Goal: Find specific page/section: Locate a particular part of the current website

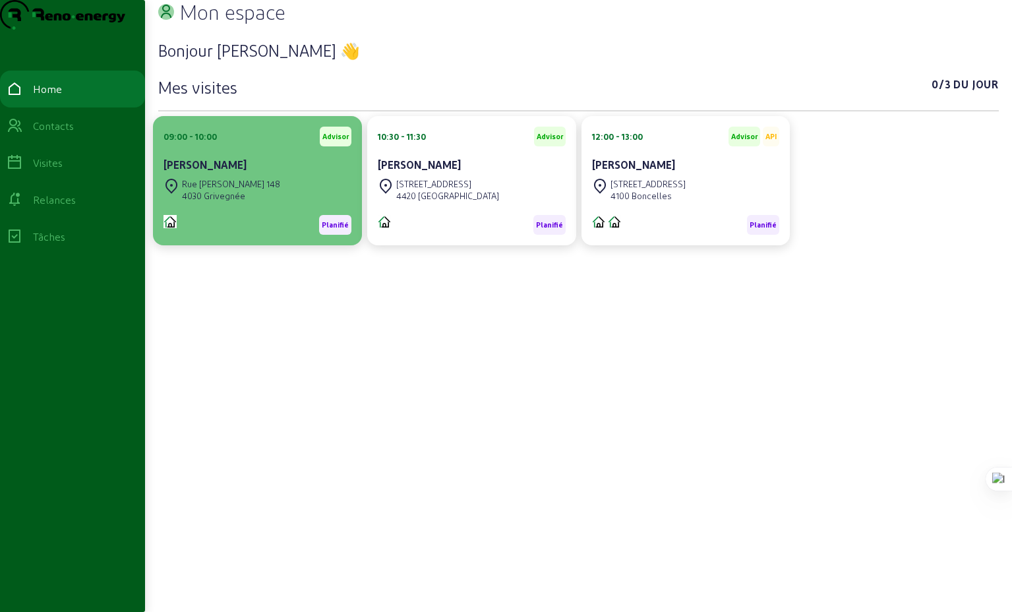
click at [256, 173] on div "[PERSON_NAME]" at bounding box center [258, 165] width 188 height 16
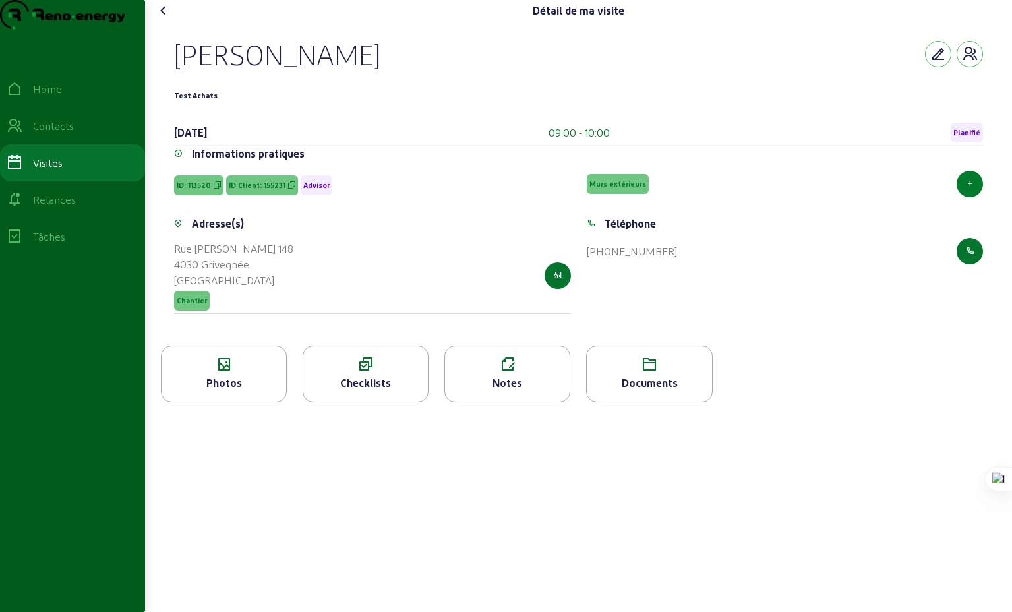
click at [968, 189] on icon "button" at bounding box center [970, 183] width 7 height 9
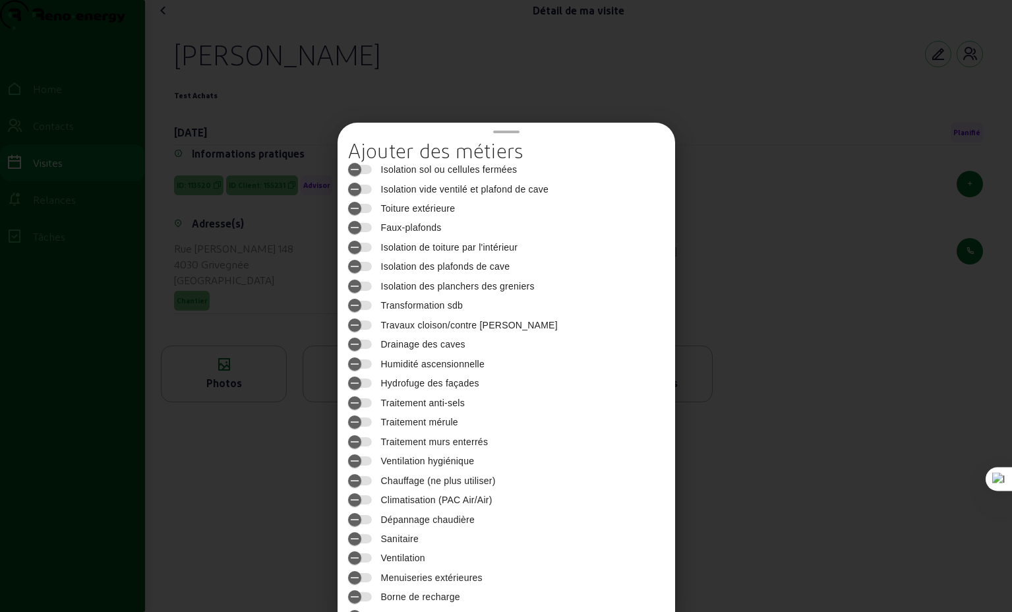
click at [713, 277] on div at bounding box center [506, 306] width 1012 height 612
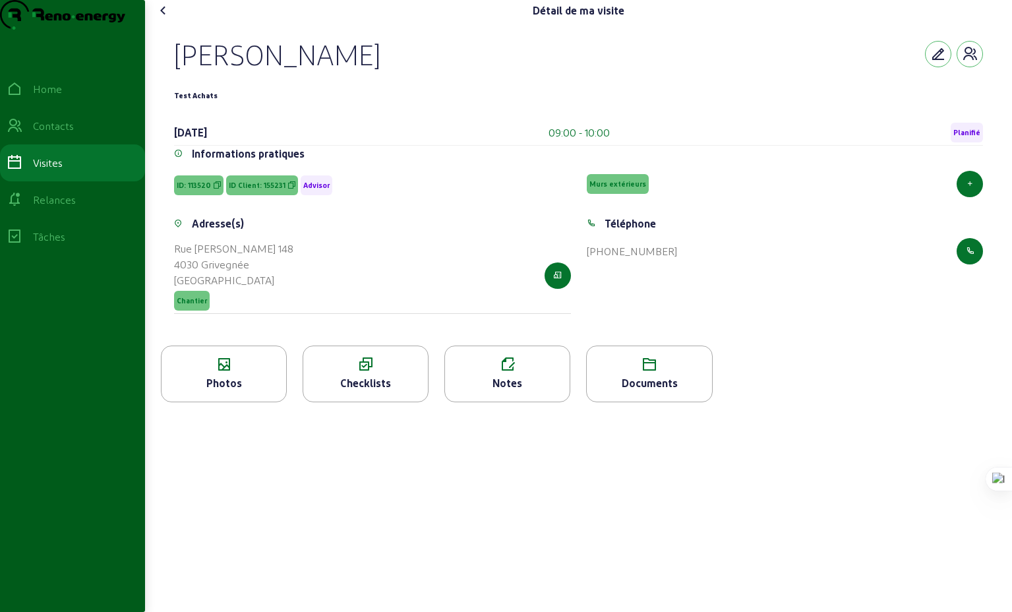
click at [171, 18] on icon at bounding box center [164, 11] width 16 height 16
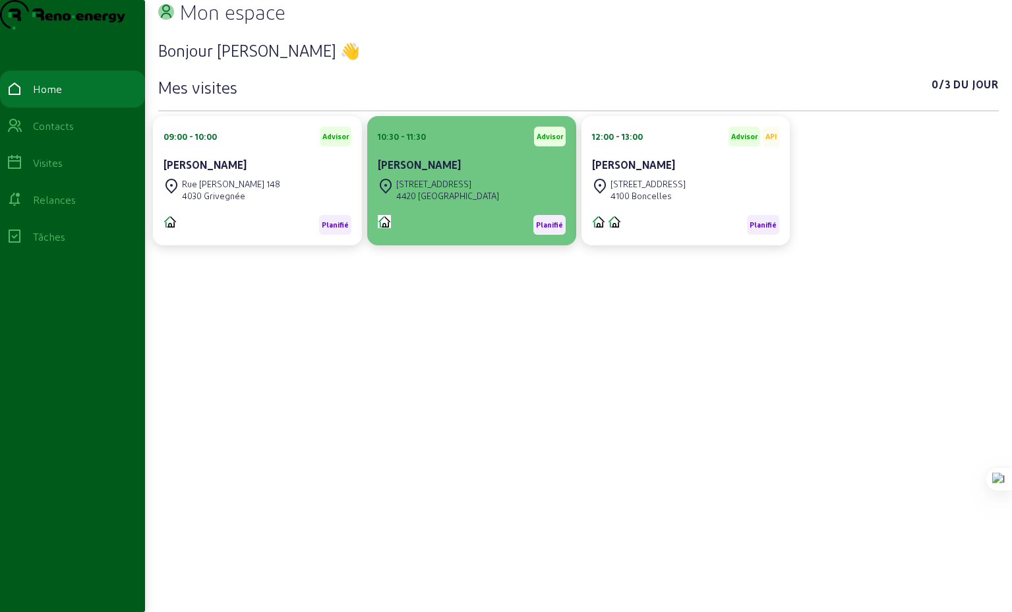
click at [457, 173] on div "[PERSON_NAME]" at bounding box center [472, 165] width 188 height 16
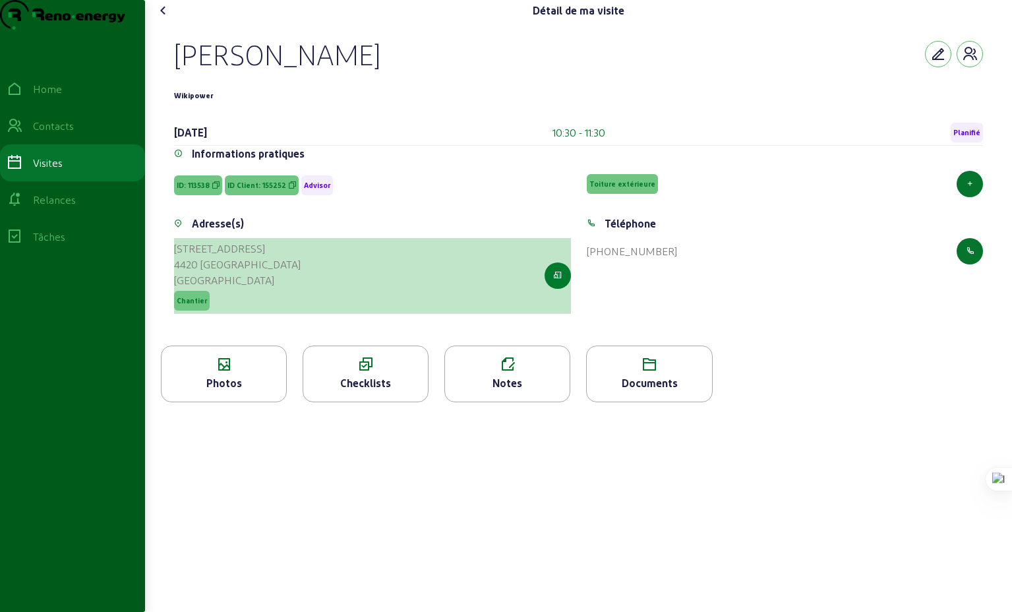
click at [557, 282] on icon "button" at bounding box center [557, 276] width 9 height 12
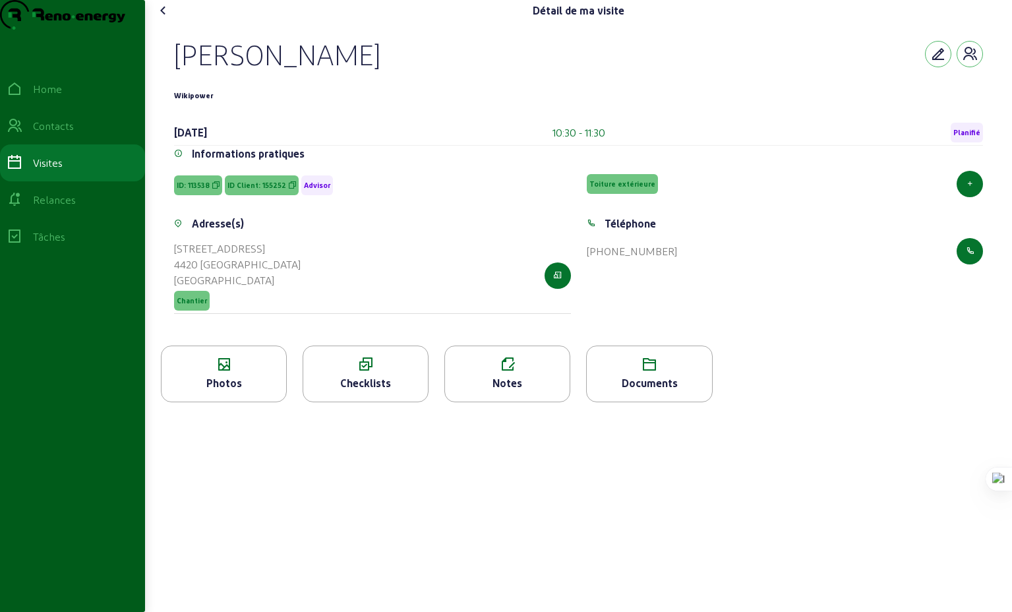
drag, startPoint x: 236, startPoint y: 309, endPoint x: 174, endPoint y: 275, distance: 70.8
click at [174, 275] on div "Adresse(s) [STREET_ADDRESS]" at bounding box center [372, 273] width 413 height 114
copy cam-list-title "[STREET_ADDRESS]"
